Goal: Information Seeking & Learning: Learn about a topic

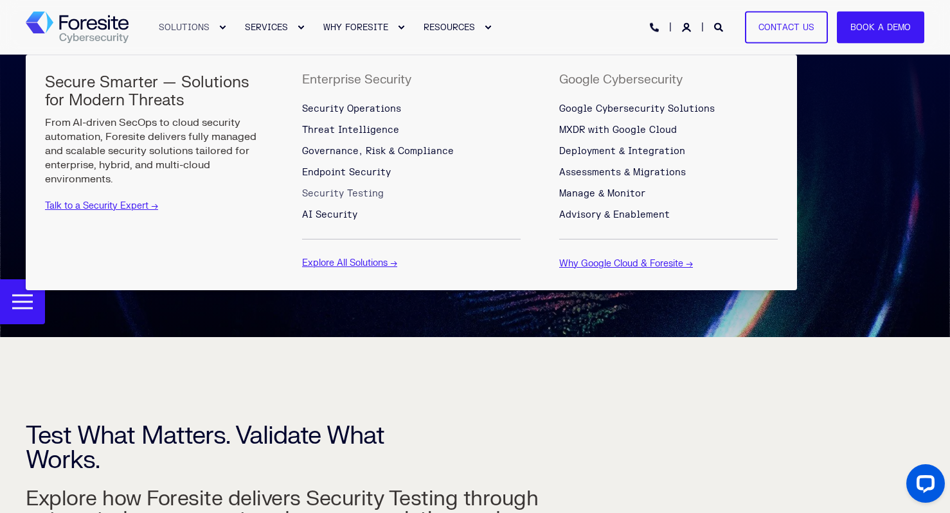
click at [206, 28] on span "SOLUTIONS" at bounding box center [184, 27] width 51 height 10
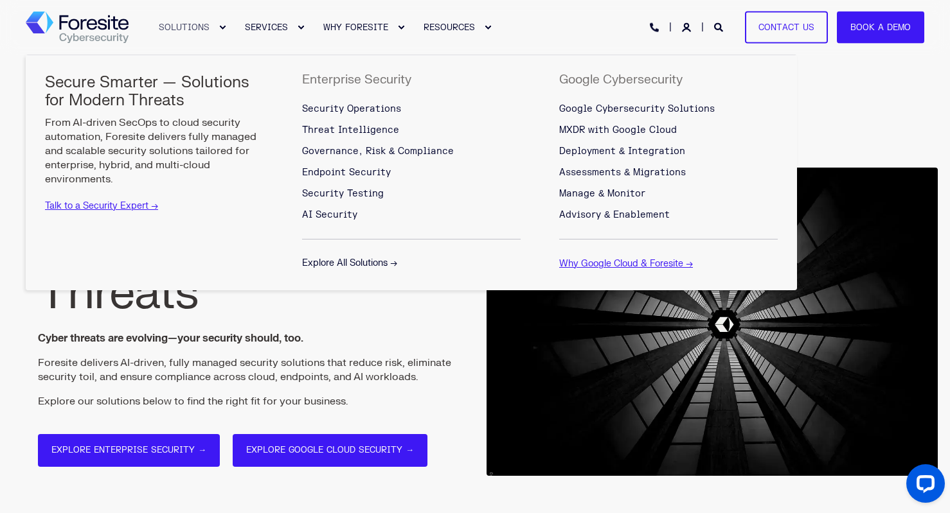
click at [334, 259] on link "Explore All Solutions →" at bounding box center [349, 263] width 95 height 11
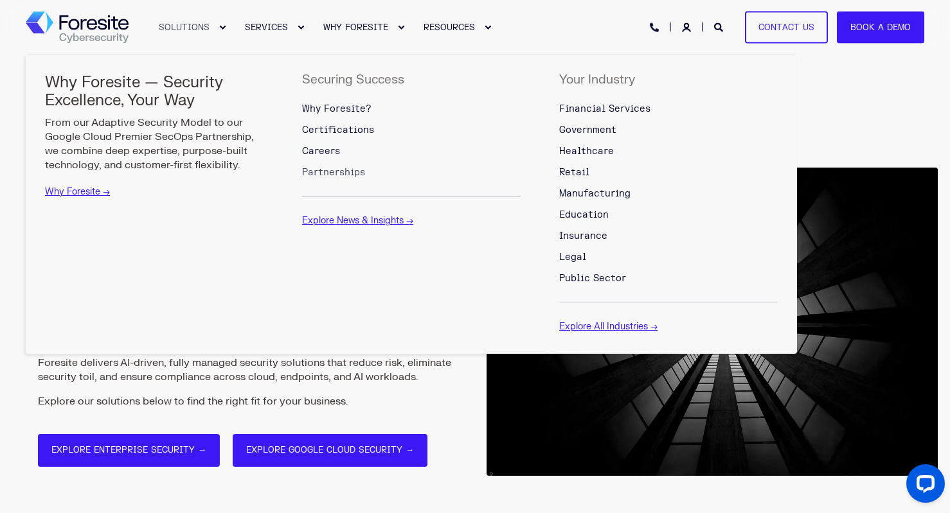
click at [339, 173] on span "Partnerships" at bounding box center [333, 172] width 63 height 11
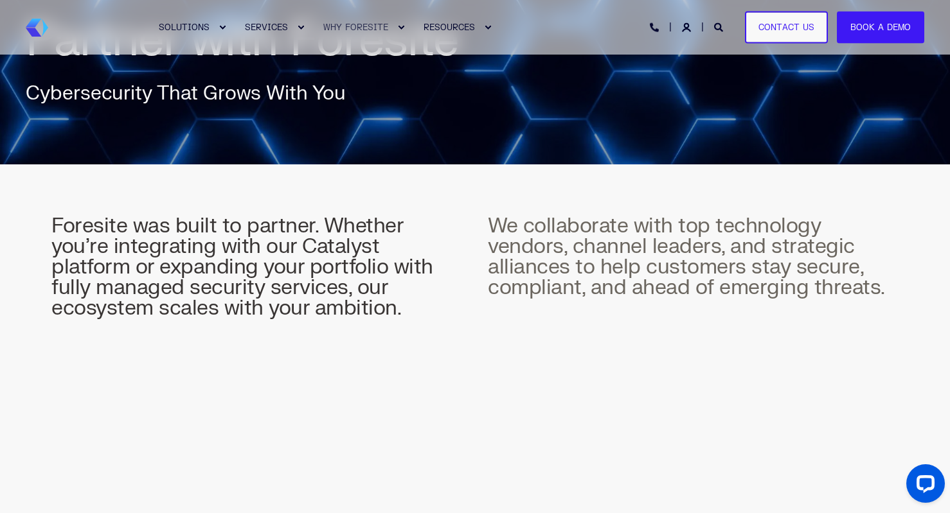
scroll to position [193, 0]
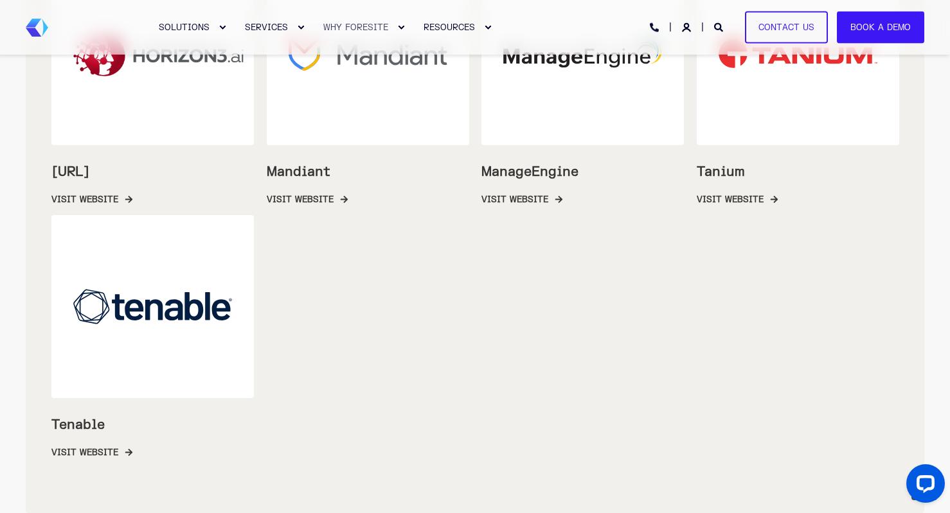
scroll to position [1671, 0]
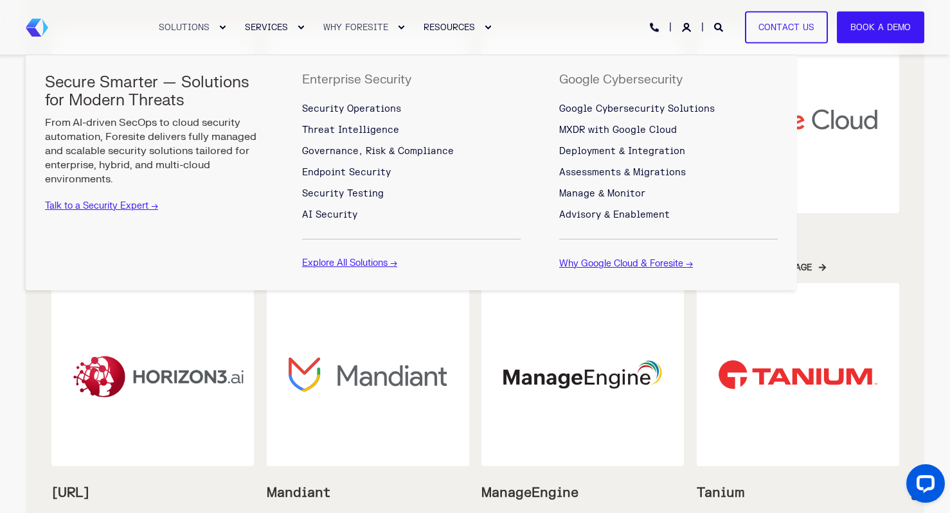
click at [189, 28] on span "SOLUTIONS" at bounding box center [184, 27] width 51 height 10
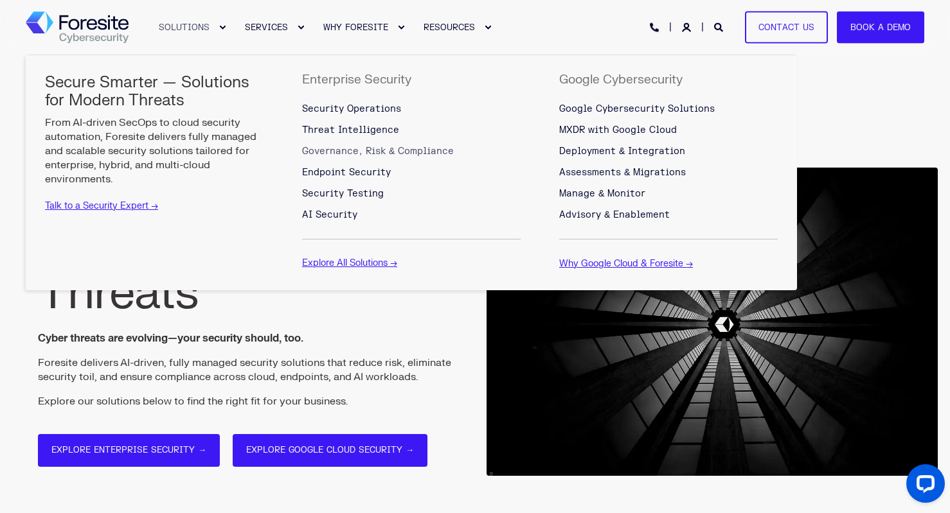
click at [348, 150] on span "Governance, Risk & Compliance" at bounding box center [378, 151] width 152 height 11
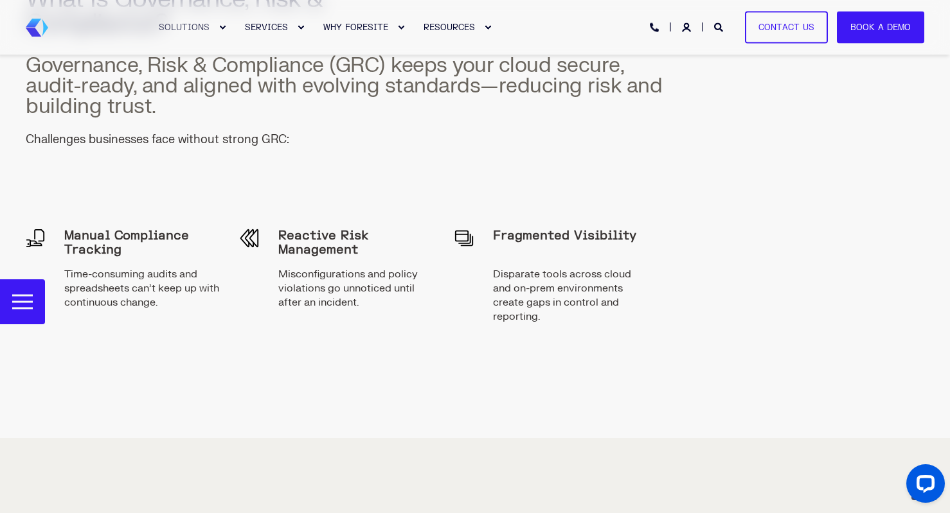
scroll to position [1092, 0]
